Goal: Task Accomplishment & Management: Use online tool/utility

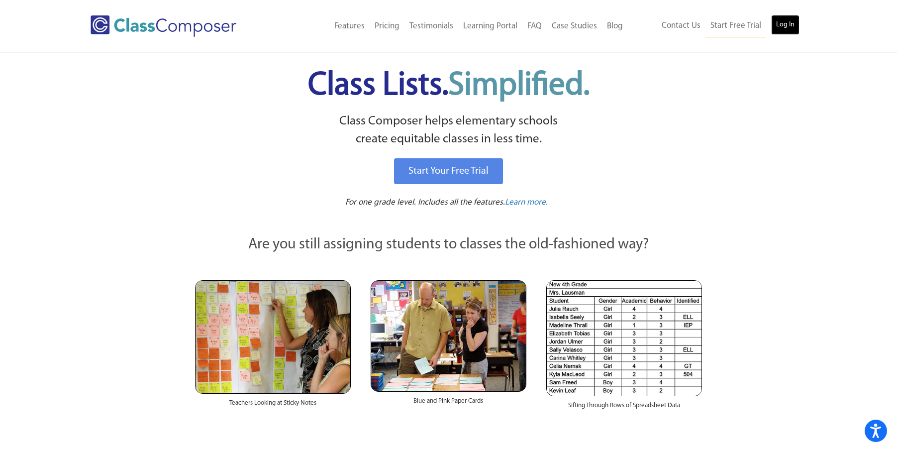
click at [789, 29] on link "Log In" at bounding box center [785, 25] width 28 height 20
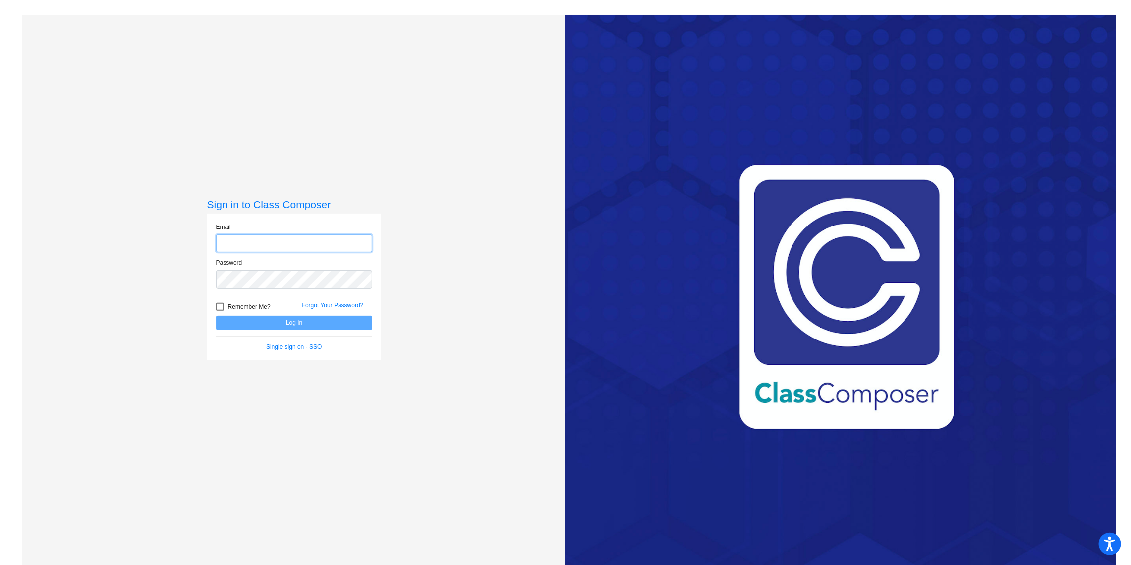
type input "rorkes@esmonline.org"
click at [321, 325] on button "Log In" at bounding box center [294, 322] width 156 height 14
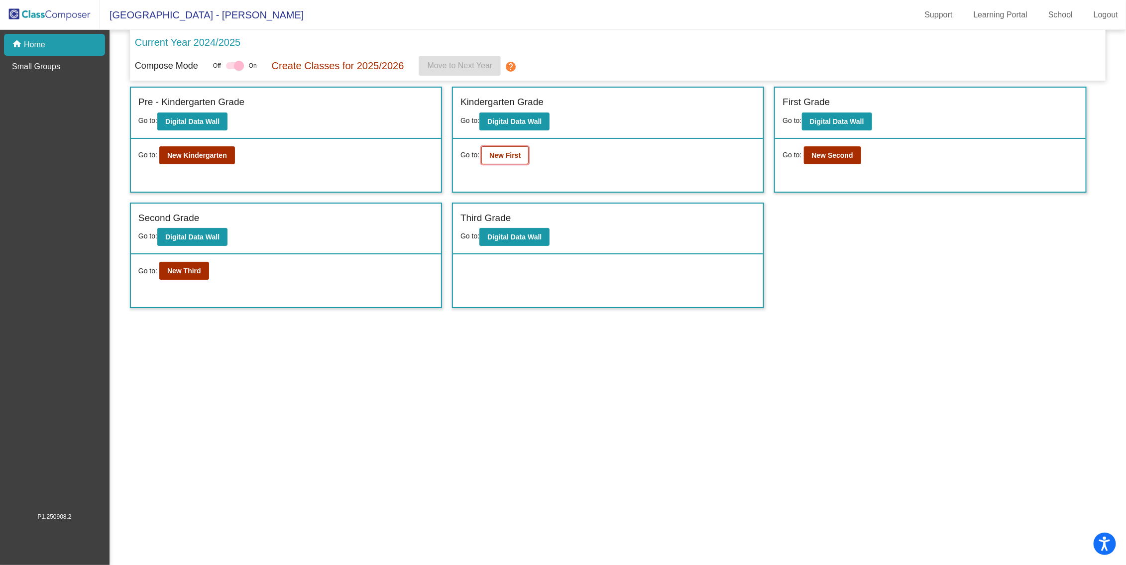
click at [492, 154] on b "New First" at bounding box center [504, 155] width 31 height 8
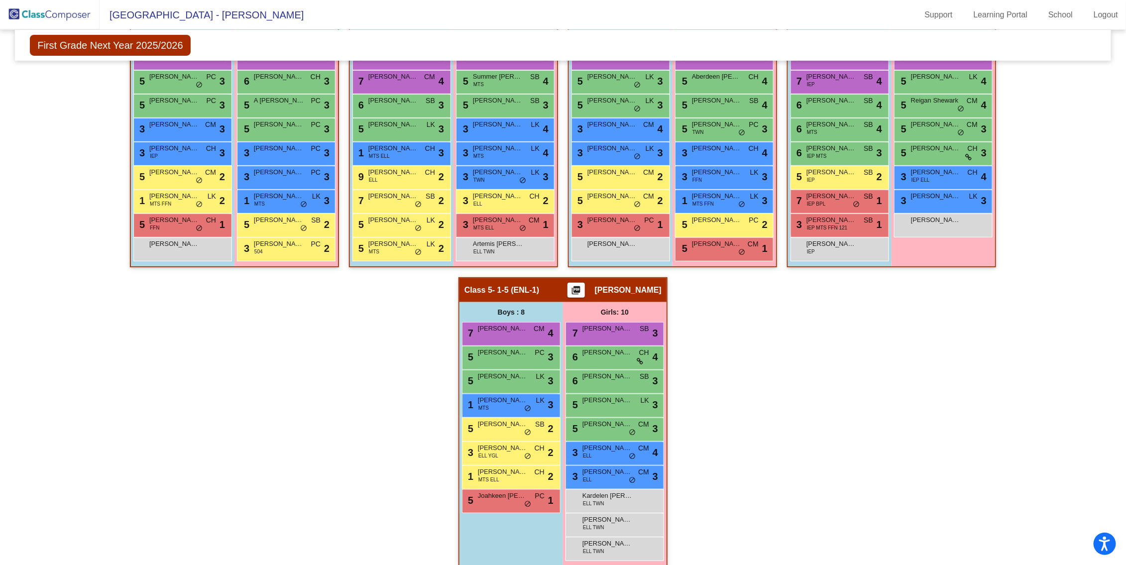
scroll to position [187, 0]
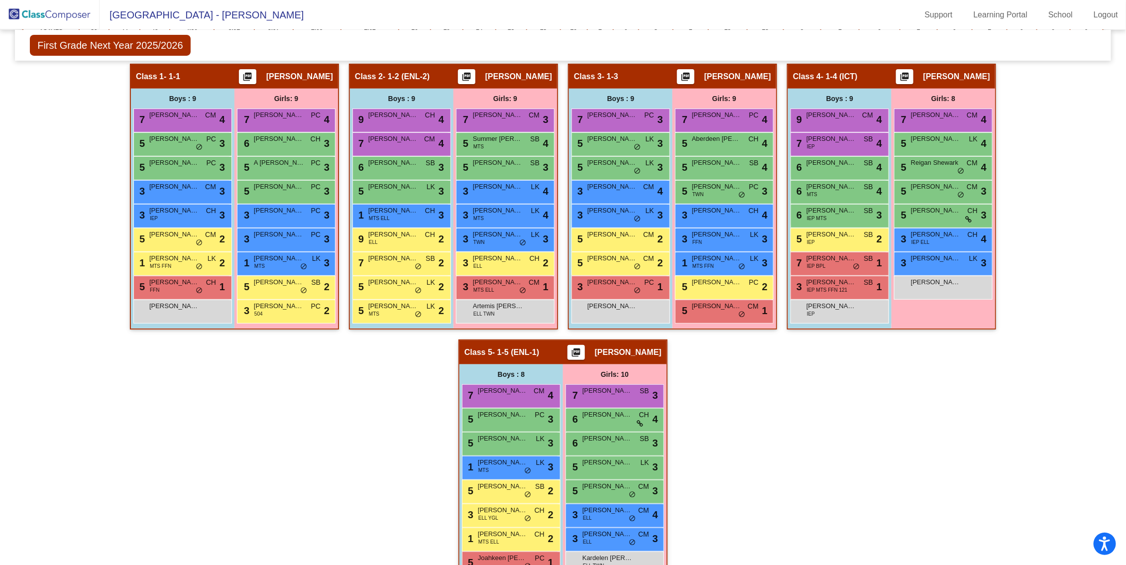
click at [63, 47] on span "First Grade Next Year 2025/2026" at bounding box center [110, 45] width 160 height 21
click at [70, 46] on span "First Grade Next Year 2025/2026" at bounding box center [110, 45] width 160 height 21
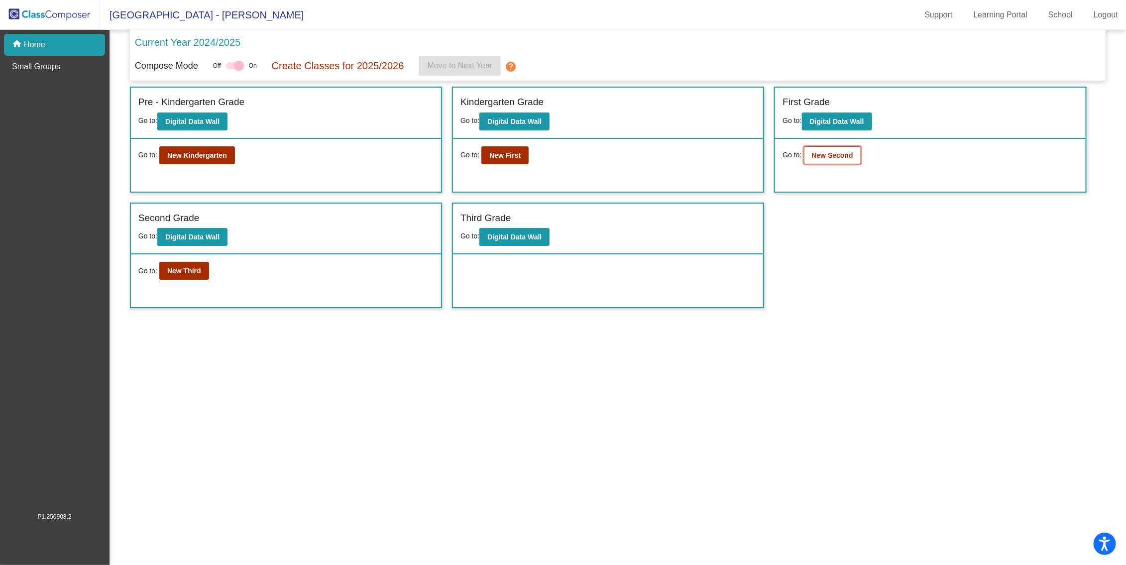
click at [825, 154] on b "New Second" at bounding box center [832, 155] width 41 height 8
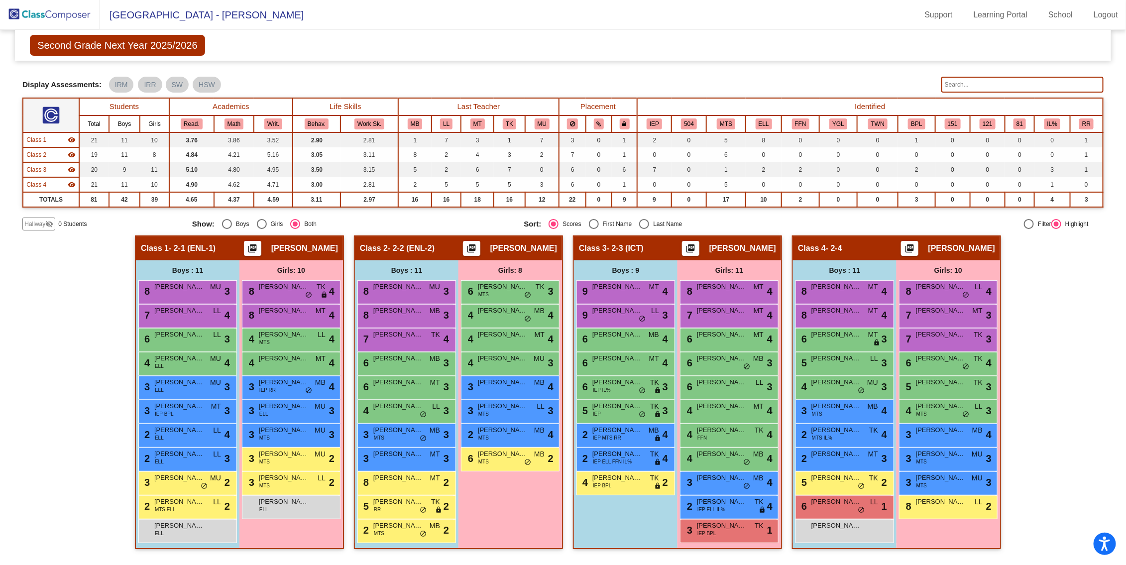
click at [53, 331] on div "Hallway - Hallway Class picture_as_pdf Add Student First Name Last Name Student…" at bounding box center [562, 396] width 1081 height 323
click at [491, 478] on div "Girls: 8 6 Ellyana Marlow MTS TK lock do_not_disturb_alt 3 4 Lauryl Prestano MB…" at bounding box center [510, 404] width 104 height 288
